Goal: Navigation & Orientation: Find specific page/section

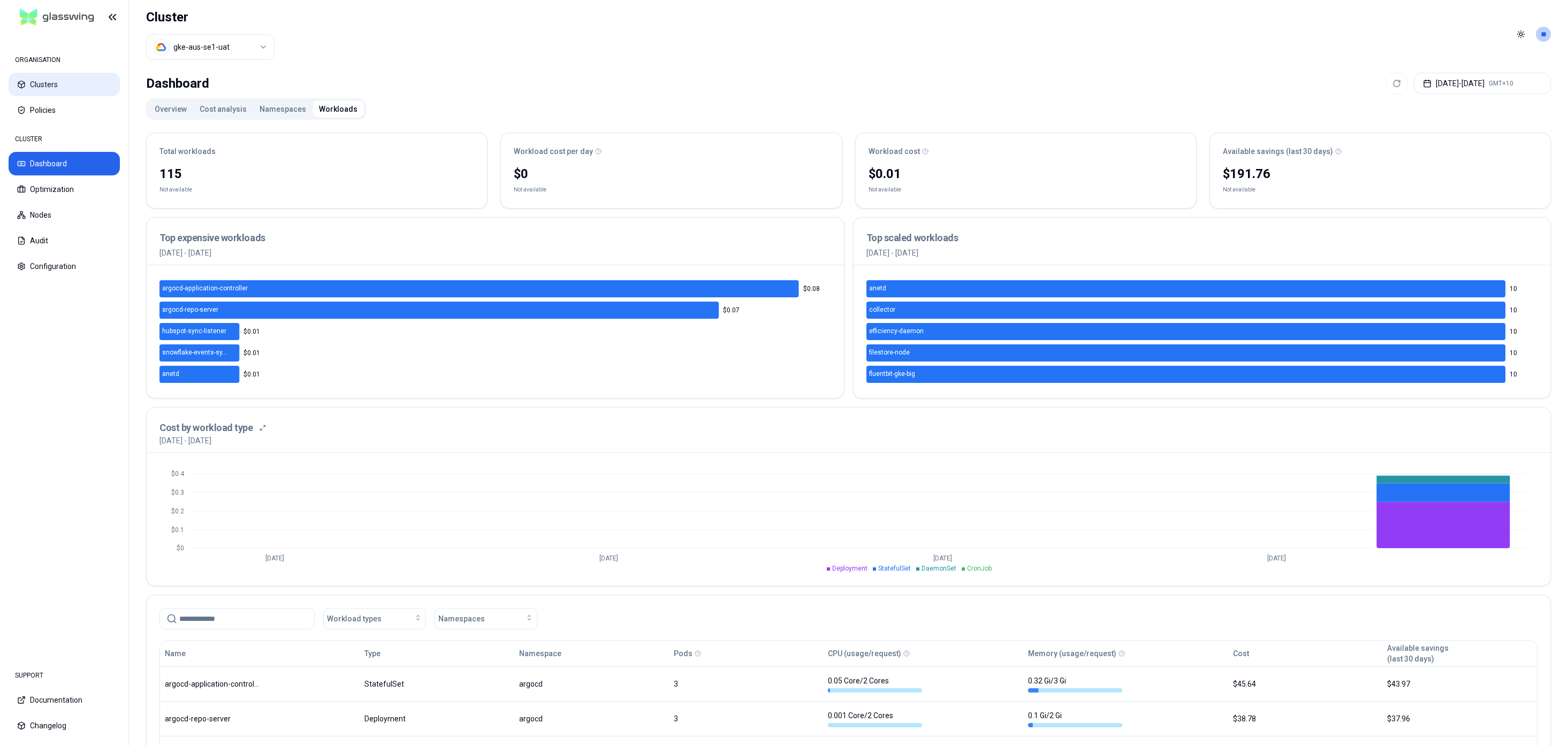
click at [34, 83] on button "Clusters" at bounding box center [64, 85] width 112 height 24
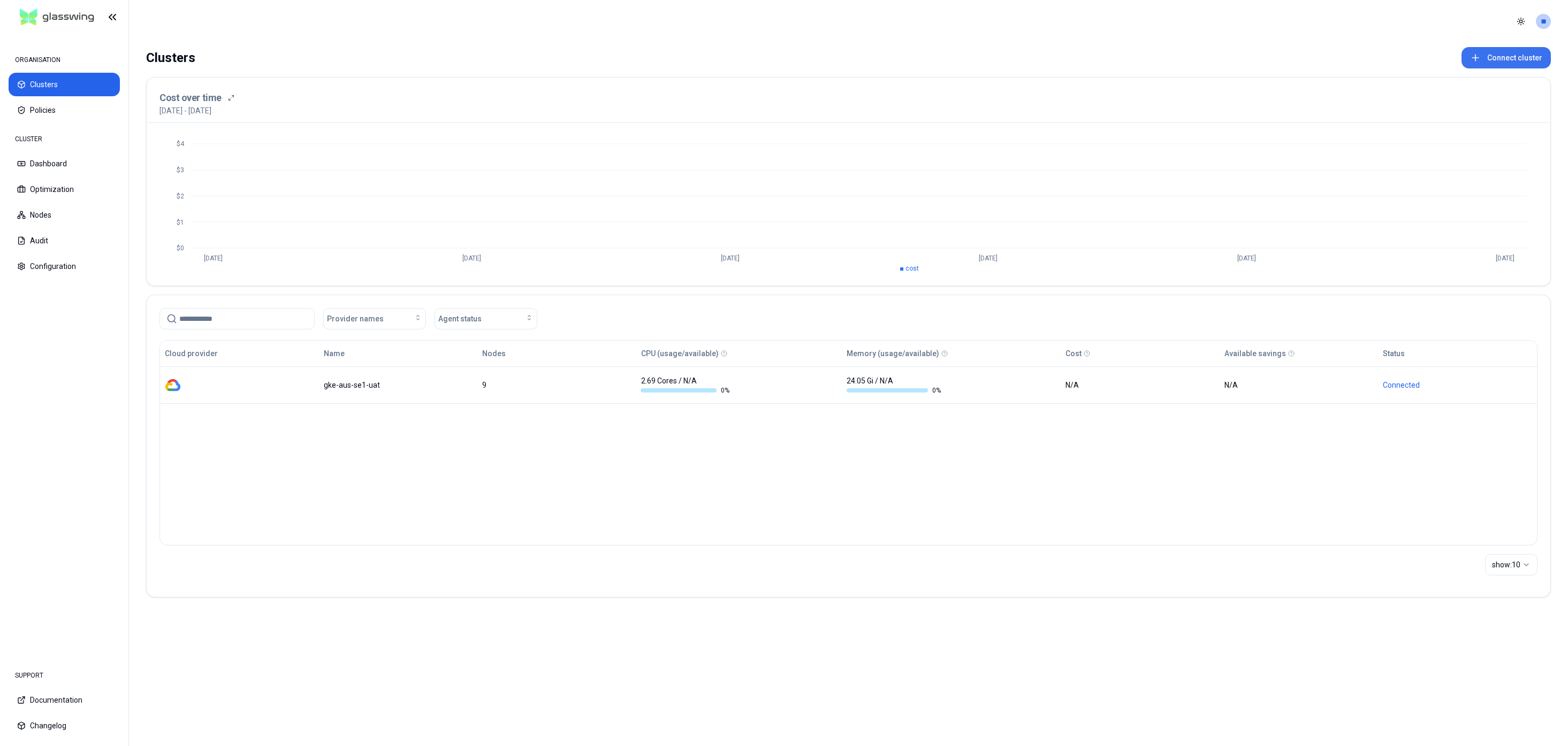
click at [1478, 56] on icon at bounding box center [1475, 57] width 11 height 11
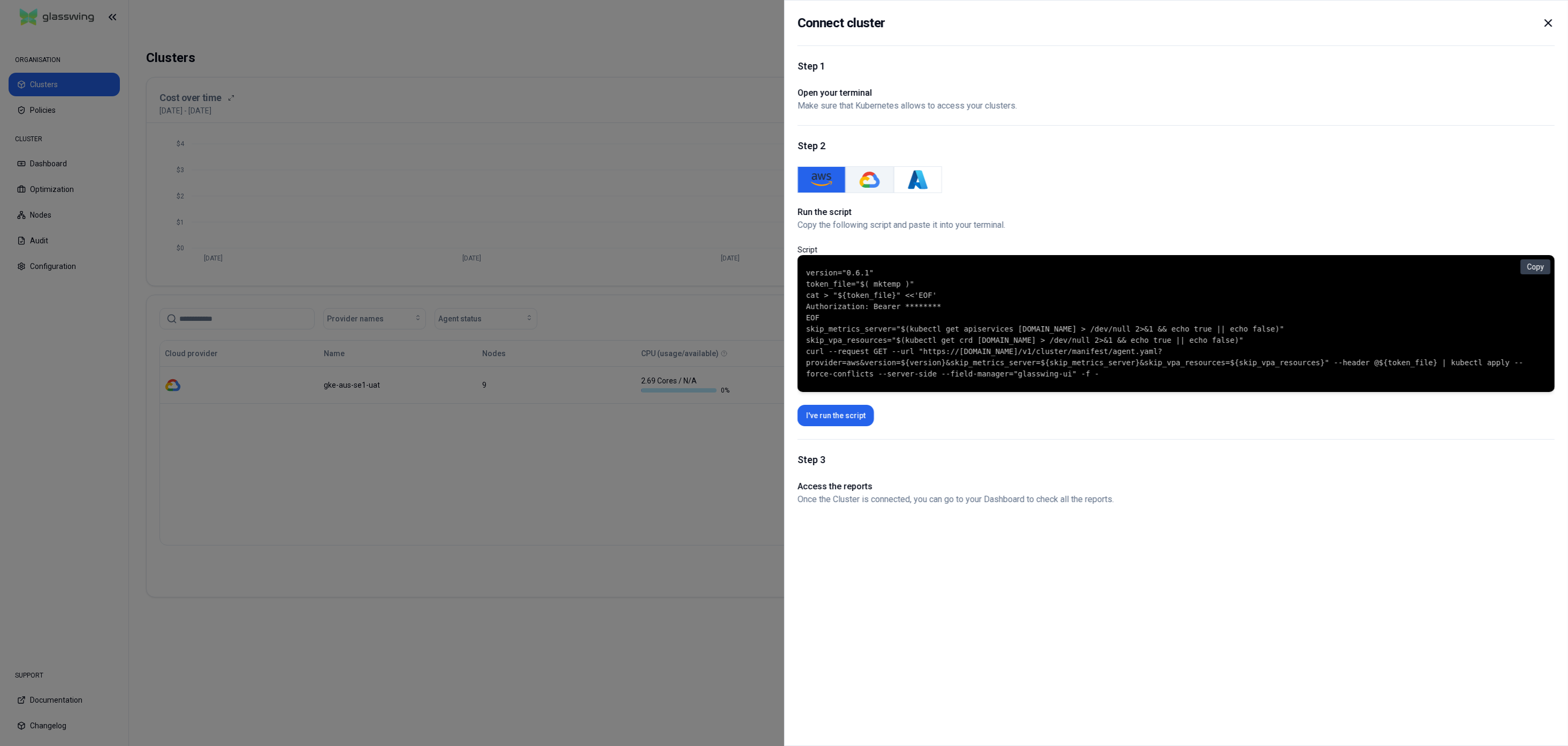
click at [857, 183] on button "GKE" at bounding box center [869, 179] width 48 height 27
drag, startPoint x: 802, startPoint y: 226, endPoint x: 1021, endPoint y: 236, distance: 219.2
click at [1005, 231] on div "Connect cluster Step 1 Open your terminal Make sure that Kubernetes allows to a…" at bounding box center [1175, 373] width 784 height 746
drag, startPoint x: 1101, startPoint y: 376, endPoint x: 804, endPoint y: 265, distance: 317.1
click at [804, 265] on div "version="0.6.1" token_file="$( mktemp )" cat > "${token_file}" <<'EOF' Authoriz…" at bounding box center [1175, 323] width 757 height 137
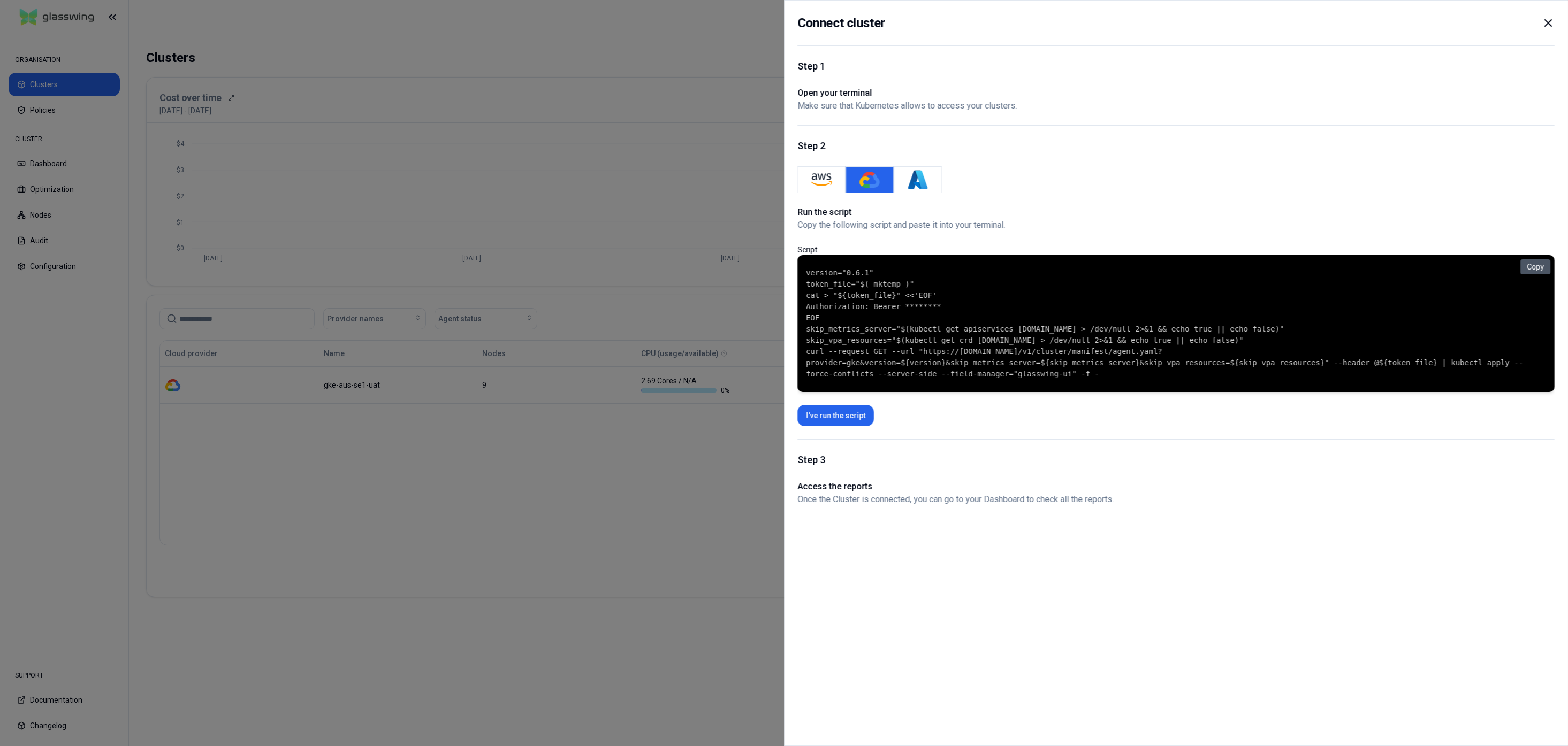
click at [1540, 267] on button "Copy" at bounding box center [1535, 266] width 30 height 15
click at [1550, 24] on icon at bounding box center [1548, 23] width 13 height 13
click at [669, 196] on line at bounding box center [859, 196] width 1335 height 0
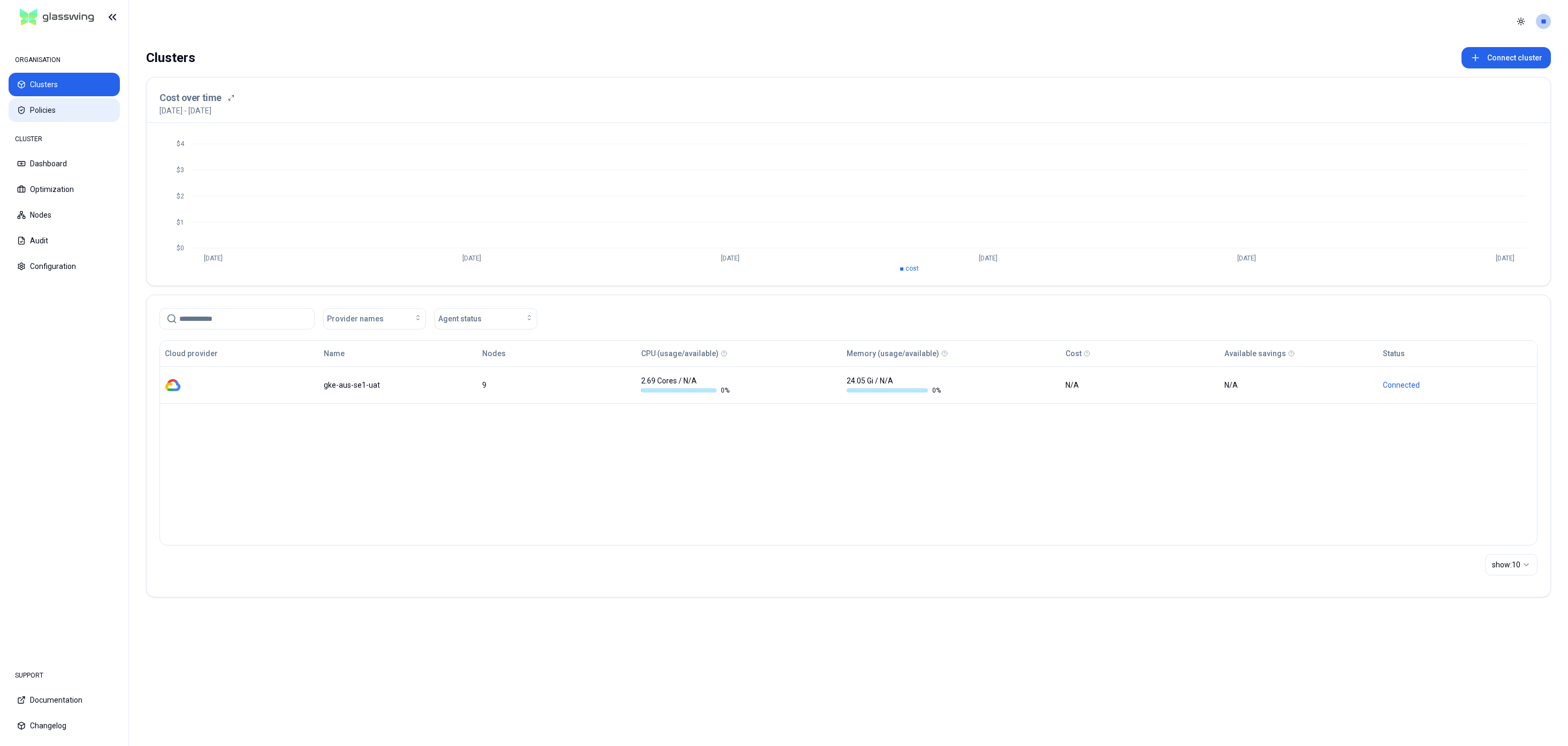
click at [53, 107] on button "Policies" at bounding box center [64, 110] width 112 height 24
click at [48, 191] on button "Optimization" at bounding box center [64, 189] width 112 height 24
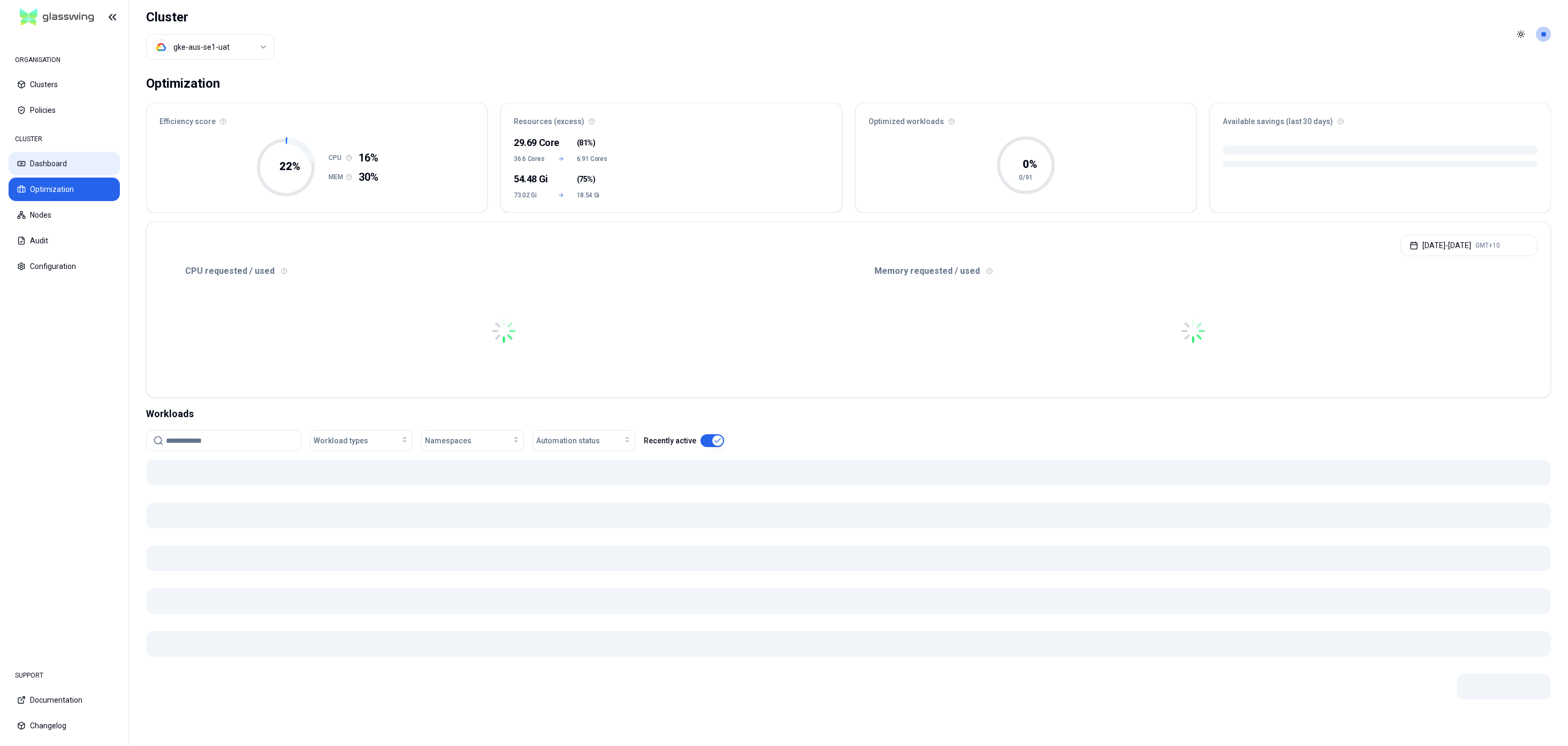
click at [53, 159] on button "Dashboard" at bounding box center [64, 164] width 112 height 24
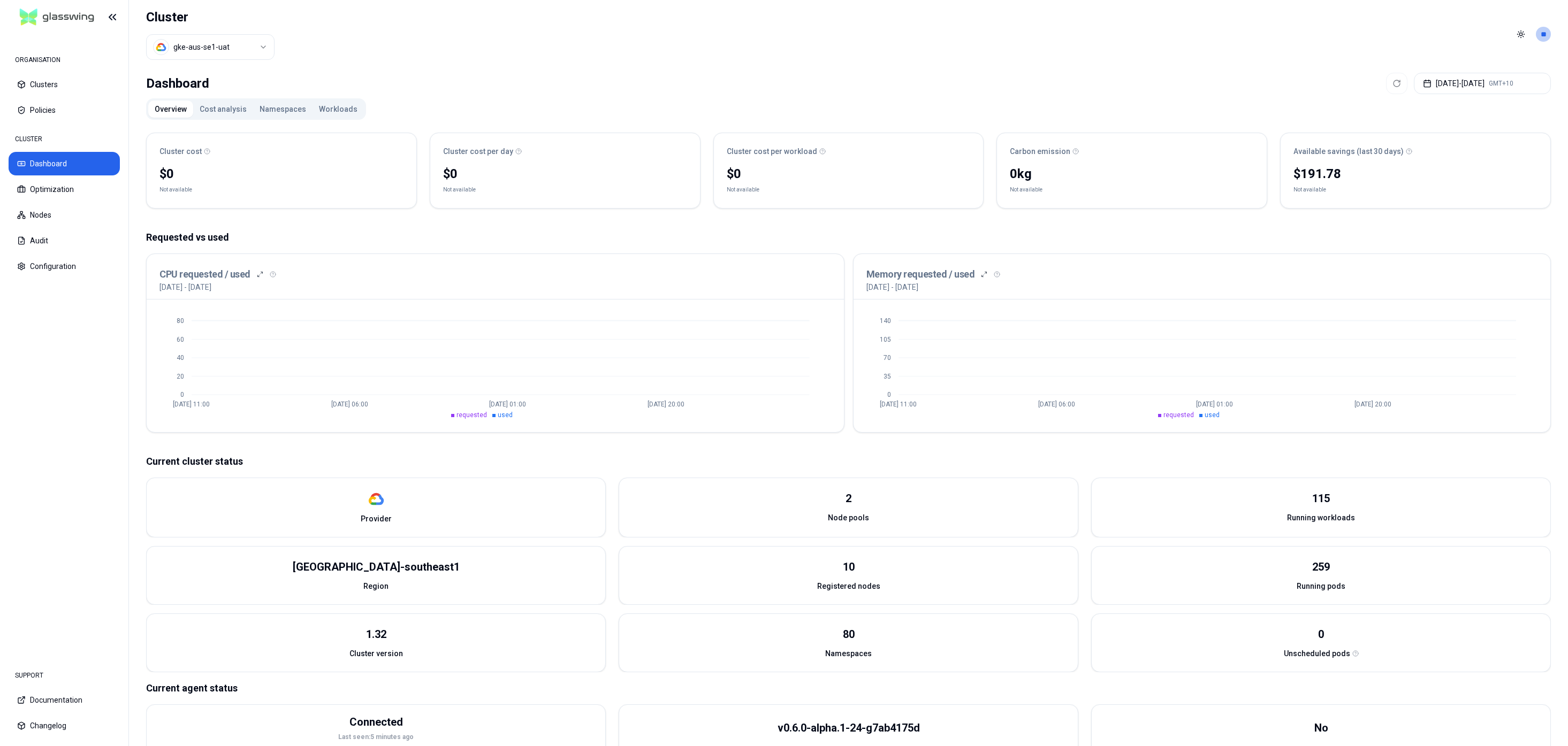
click at [211, 48] on html "ORGANISATION Clusters Policies CLUSTER Dashboard Optimization Nodes Audit Confi…" at bounding box center [784, 373] width 1568 height 746
click at [345, 81] on html "ORGANISATION Clusters Policies CLUSTER Dashboard Optimization Nodes Audit Confi…" at bounding box center [784, 373] width 1568 height 746
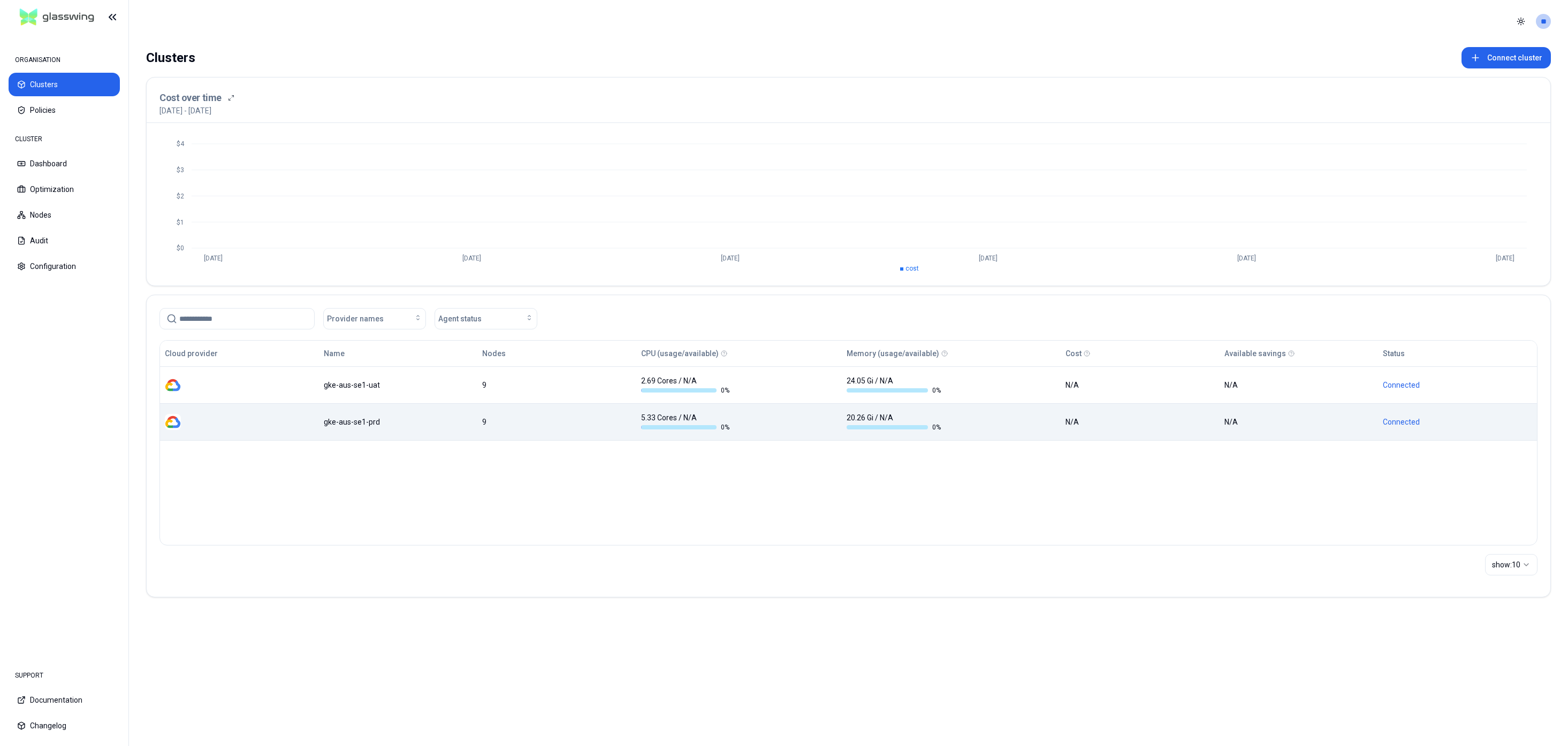
click at [366, 433] on td "gke-aus-se1-prd" at bounding box center [398, 421] width 159 height 37
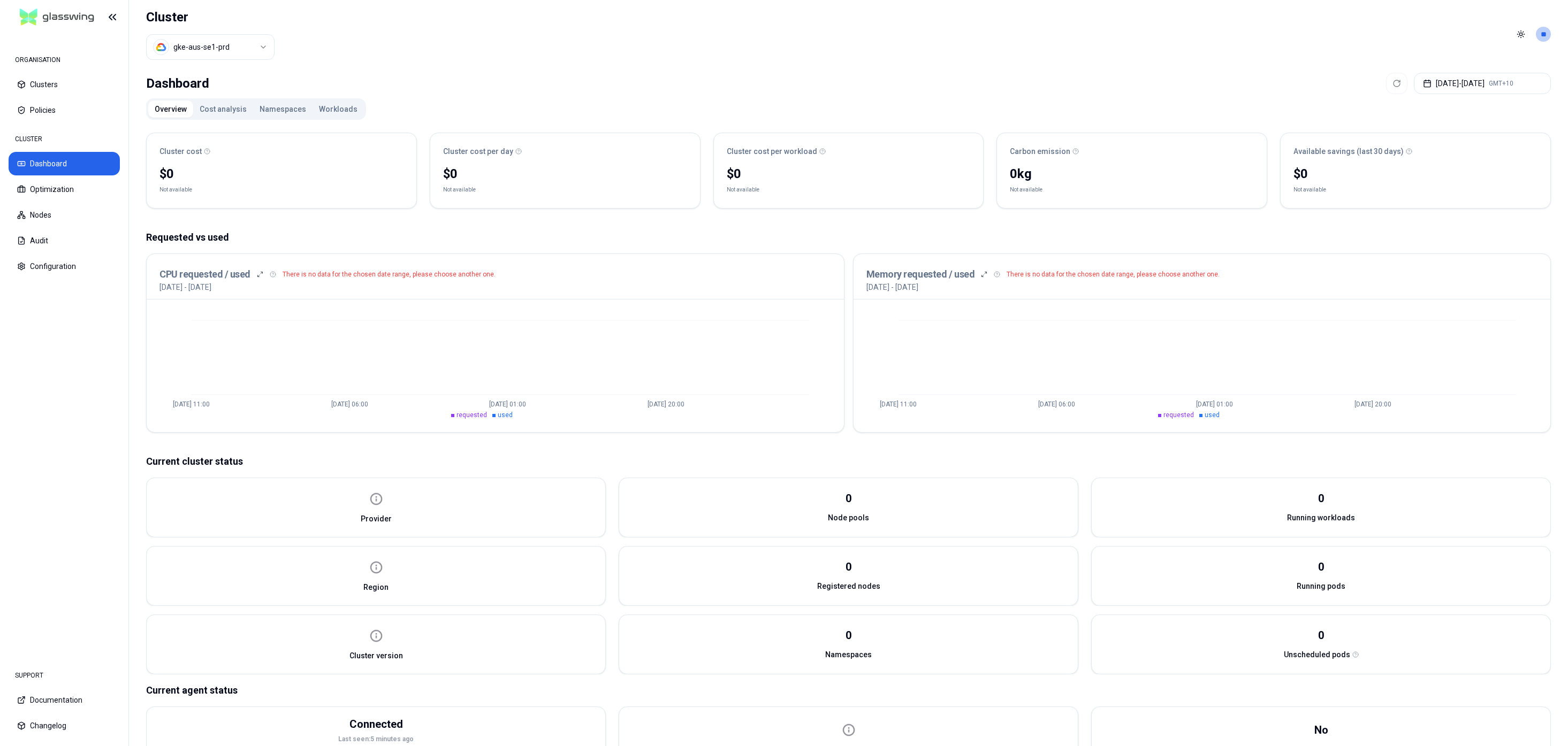
drag, startPoint x: 405, startPoint y: 283, endPoint x: 625, endPoint y: 299, distance: 220.6
click at [579, 282] on div "CPU requested / used There is no data for the chosen date range, please choose …" at bounding box center [495, 276] width 697 height 46
